Goal: Communication & Community: Answer question/provide support

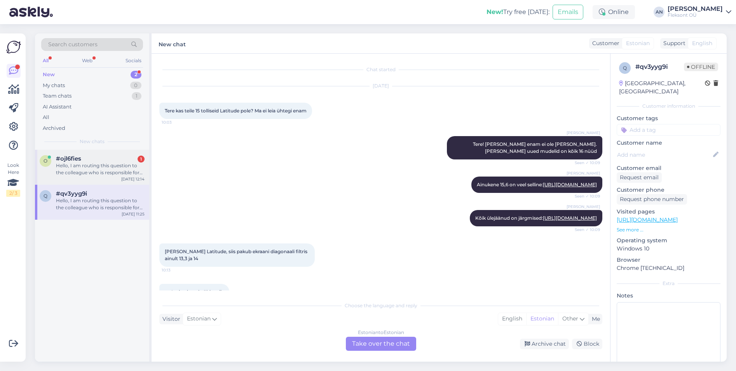
scroll to position [505, 0]
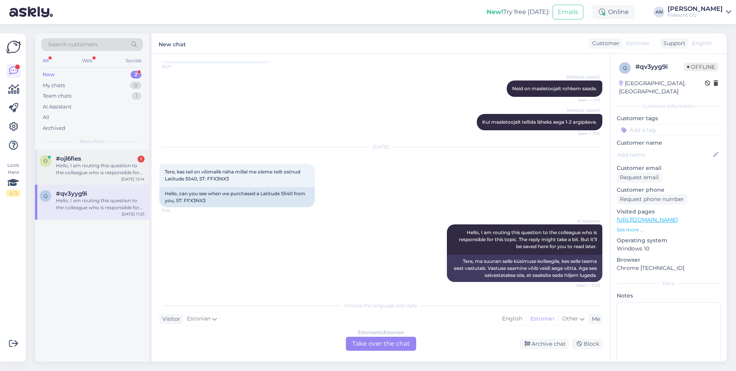
click at [77, 161] on span "#ojl6fies" at bounding box center [68, 158] width 25 height 7
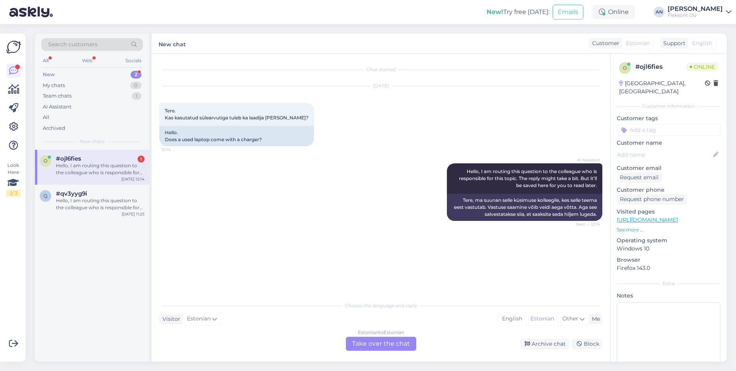
click at [384, 340] on div "Estonian to Estonian Take over the chat" at bounding box center [381, 343] width 70 height 14
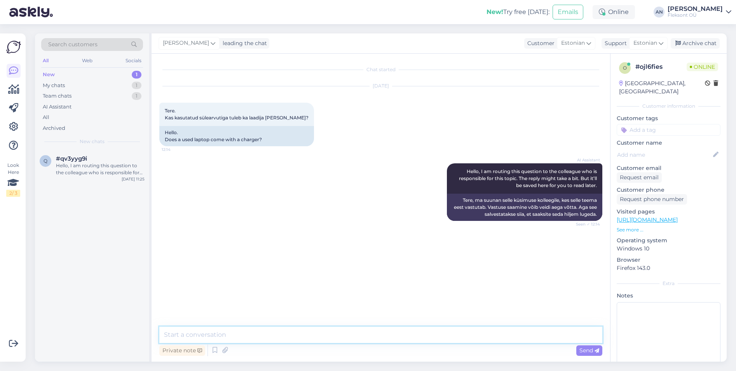
click at [272, 333] on textarea at bounding box center [380, 334] width 443 height 16
type textarea "Tere. Jah, ka laadija tuleb [PERSON_NAME]"
click at [78, 167] on div "Hello, I am routing this question to the colleague who is responsible for this …" at bounding box center [100, 169] width 89 height 14
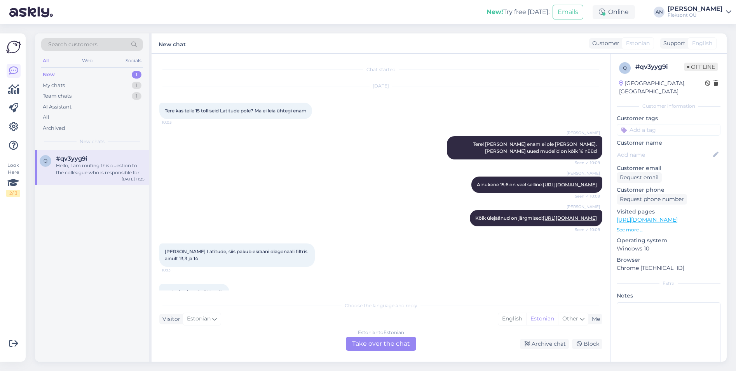
scroll to position [505, 0]
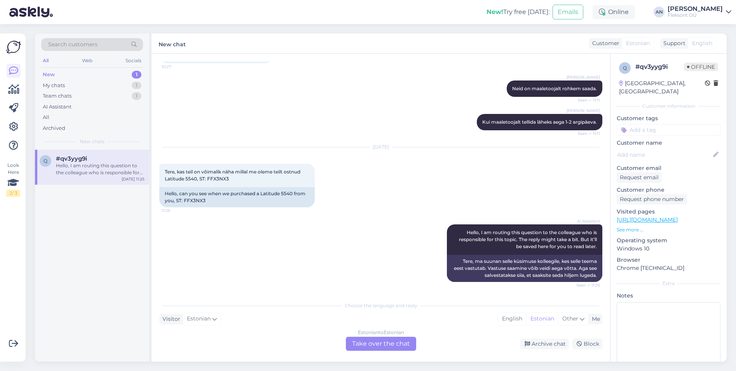
click at [280, 247] on div "AI Assistant Hello, I am routing this question to the colleague who is responsi…" at bounding box center [380, 253] width 443 height 75
drag, startPoint x: 187, startPoint y: 202, endPoint x: 183, endPoint y: 203, distance: 4.1
click at [183, 203] on div "Hello, can you see when we purchased a Latitude 5540 from you, ST: FFX3NX3" at bounding box center [236, 197] width 155 height 20
copy div "FFX3NX3"
click at [382, 339] on div "Estonian to Estonian Take over the chat" at bounding box center [381, 343] width 70 height 14
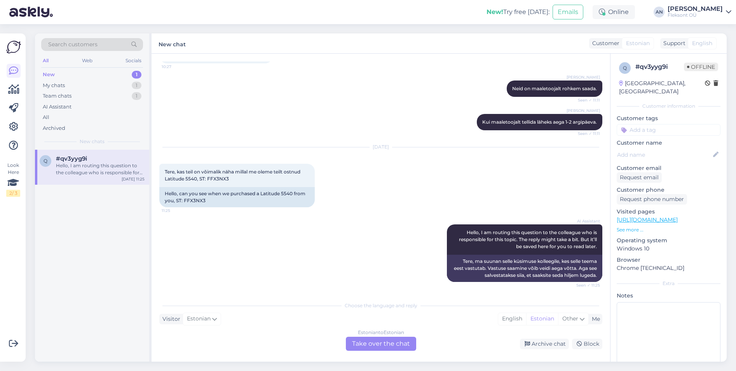
scroll to position [476, 0]
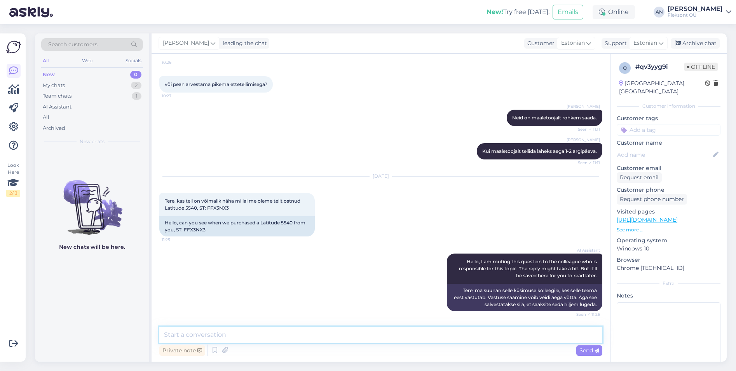
click at [260, 342] on textarea at bounding box center [380, 334] width 443 height 16
type textarea "Tere"
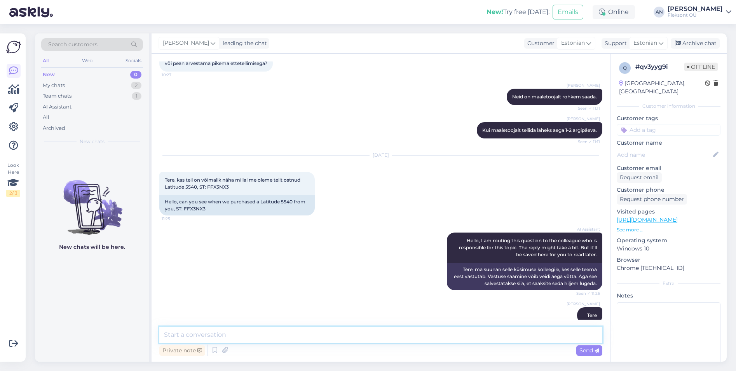
scroll to position [510, 0]
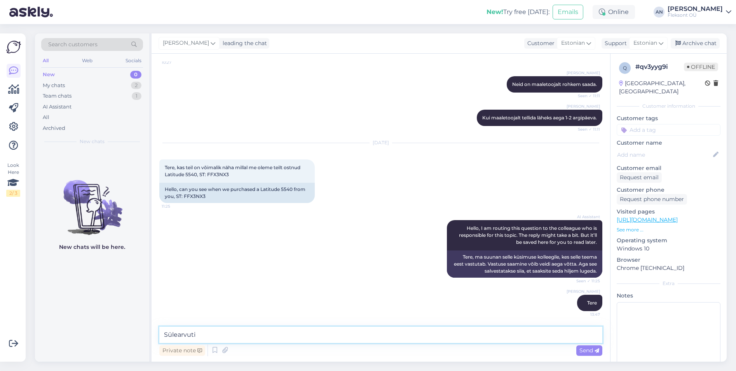
paste textarea "FFX3NX3"
click at [196, 333] on textarea "Sülearvuti FFX3NX3 on soetatud" at bounding box center [380, 334] width 443 height 16
click at [305, 337] on textarea "Sülearvuti s/t: FFX3NX3 on soetatud" at bounding box center [380, 334] width 443 height 16
type textarea "Sülearvuti s/t: FFX3NX3 on soetatud [DATE]."
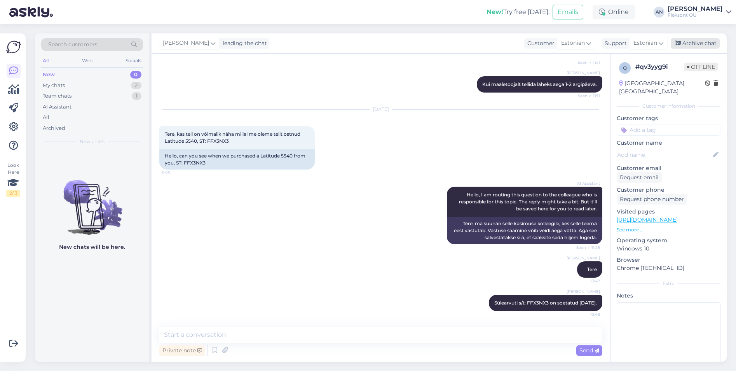
click at [696, 44] on div "Archive chat" at bounding box center [695, 43] width 49 height 10
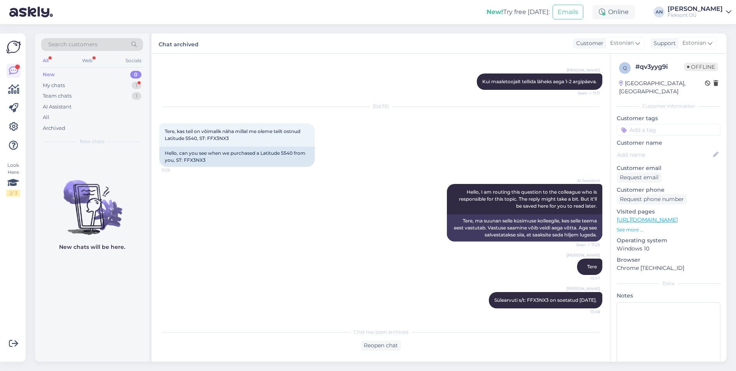
scroll to position [0, 0]
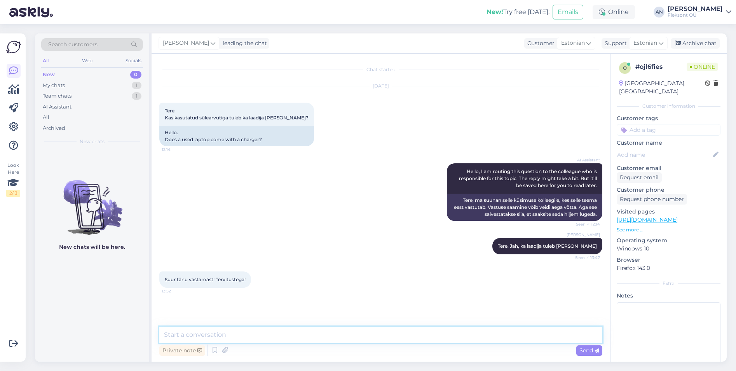
click at [264, 337] on textarea at bounding box center [380, 334] width 443 height 16
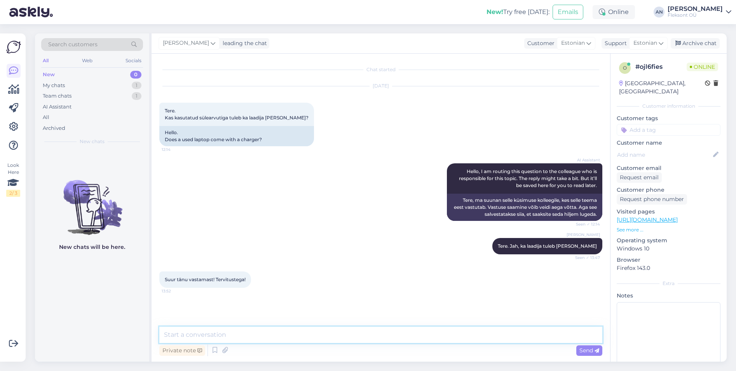
click at [264, 337] on textarea at bounding box center [380, 334] width 443 height 16
type textarea "V"
type textarea "Palun :)"
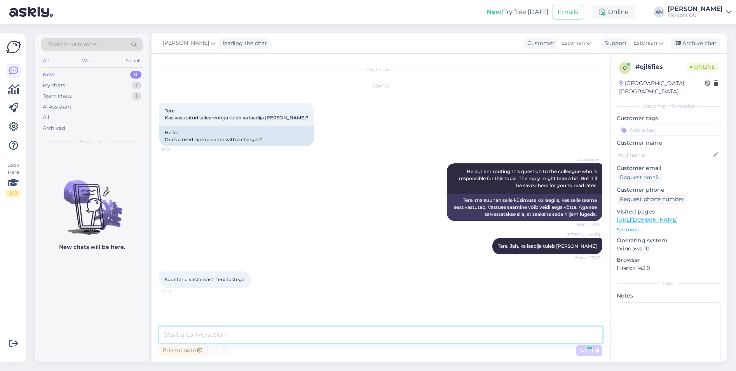
scroll to position [10, 0]
